Goal: Find specific page/section: Find specific page/section

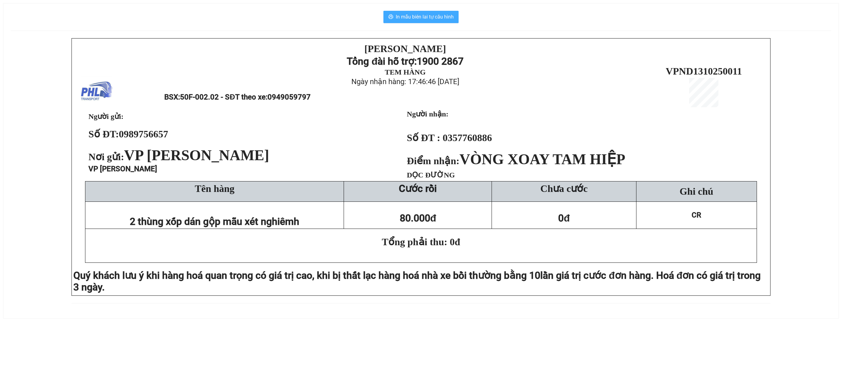
click at [449, 18] on span "In mẫu biên lai tự cấu hình" at bounding box center [425, 17] width 58 height 8
